Goal: Ask a question

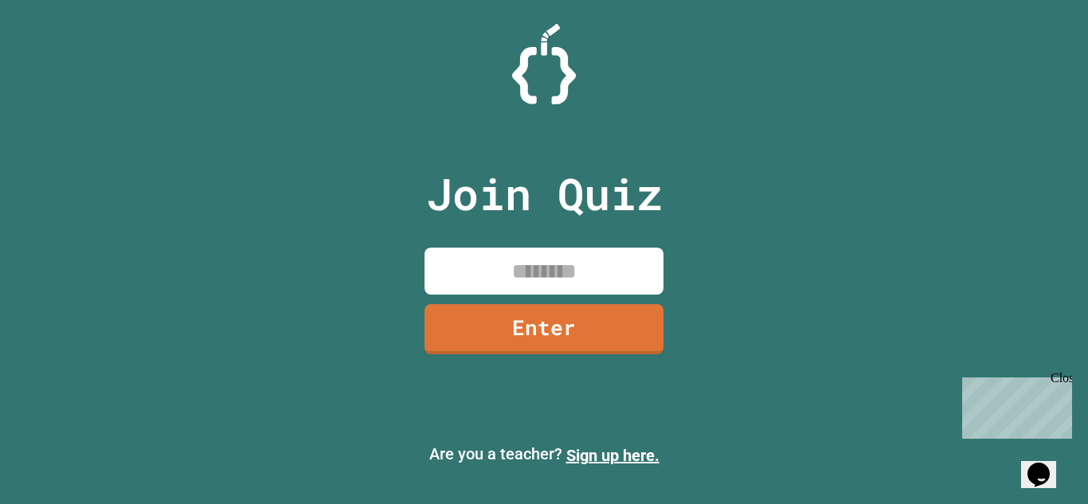
click at [1041, 474] on icon "Opens Chat This icon Opens the chat window." at bounding box center [1038, 474] width 25 height 25
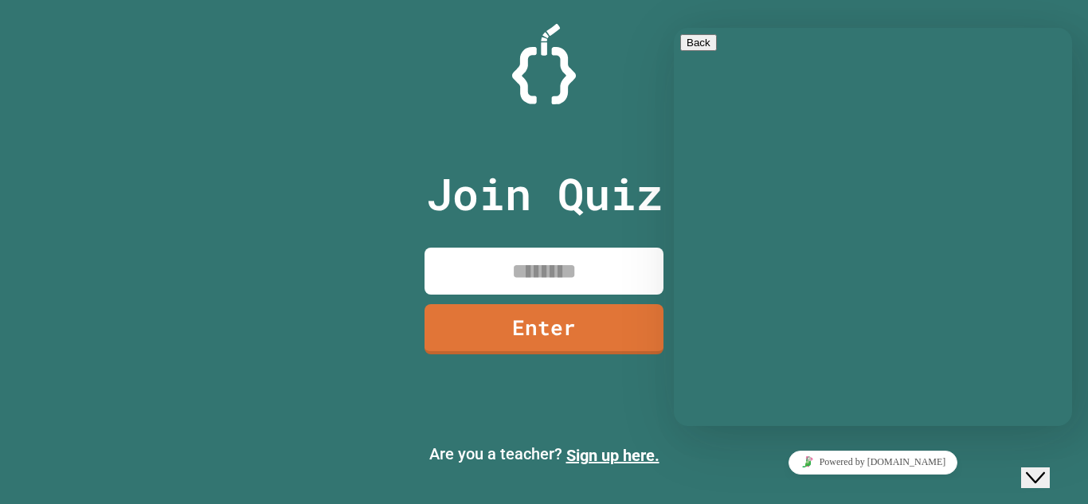
drag, startPoint x: 739, startPoint y: 175, endPoint x: 734, endPoint y: 167, distance: 9.3
click at [674, 28] on textarea at bounding box center [674, 28] width 0 height 0
type textarea "*****"
click at [1041, 468] on icon "Close Chat This icon closes the chat window." at bounding box center [1035, 477] width 19 height 19
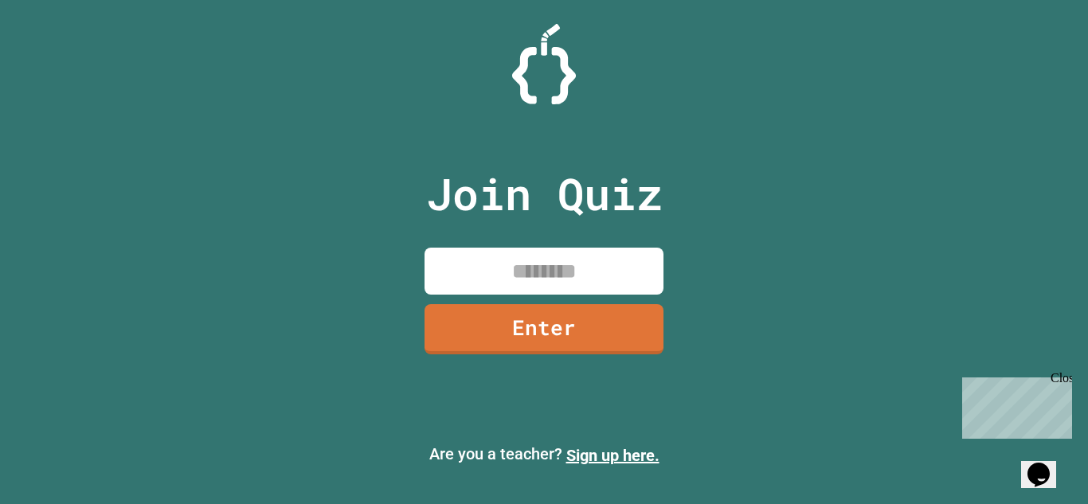
drag, startPoint x: 1032, startPoint y: 417, endPoint x: 1078, endPoint y: 458, distance: 61.5
click html "Chat with us now! Close"
click at [1051, 467] on div "Opens Chat This icon Opens the chat window." at bounding box center [1038, 474] width 25 height 25
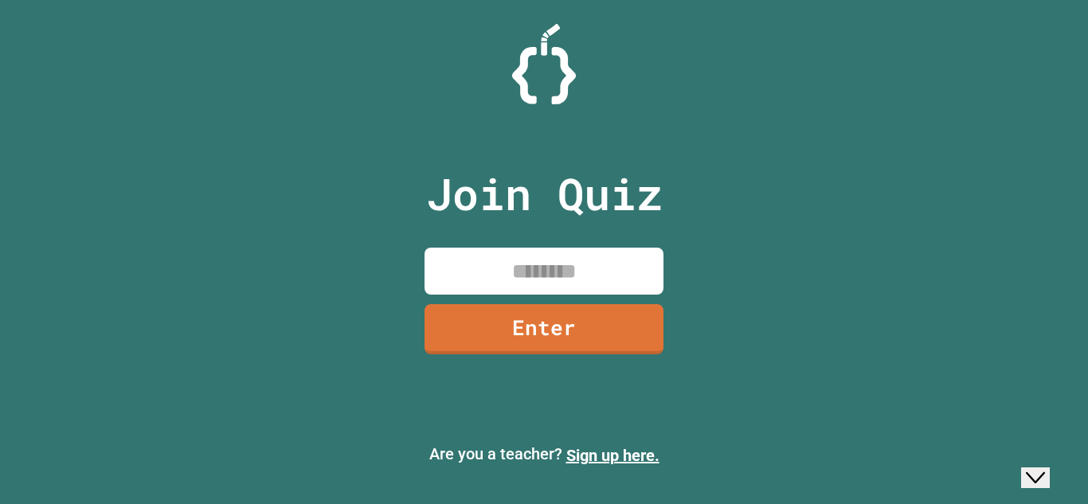
click at [1045, 472] on div "Close Chat This icon closes the chat window." at bounding box center [1035, 477] width 19 height 19
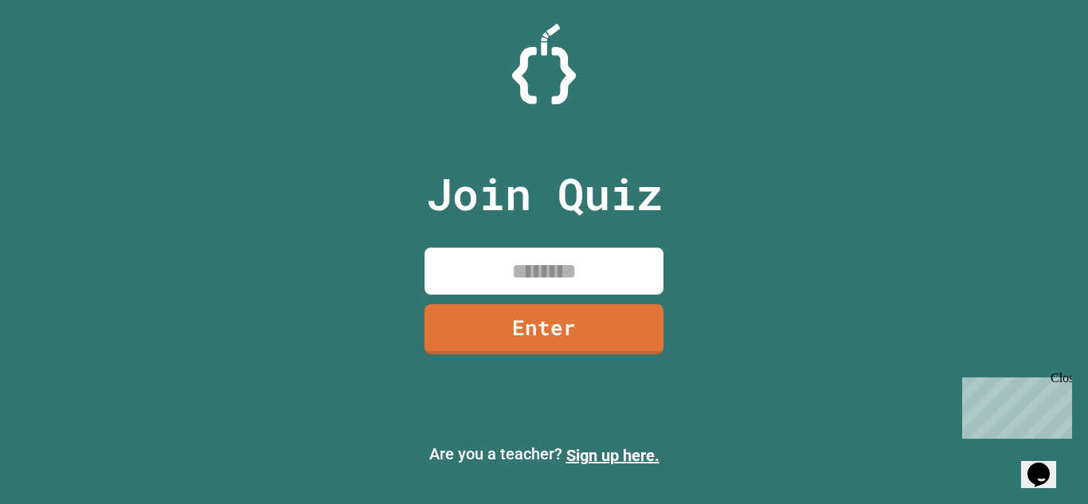
click at [1050, 475] on button "Opens Chat This icon Opens the chat window." at bounding box center [1038, 474] width 35 height 27
